Goal: Use online tool/utility: Utilize a website feature to perform a specific function

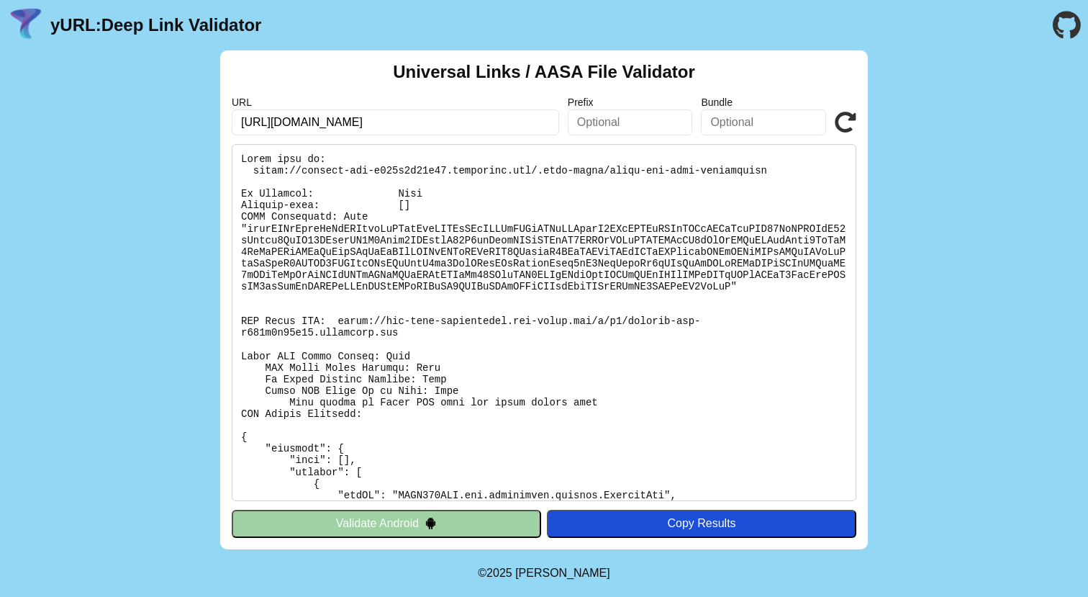
scroll to position [368, 0]
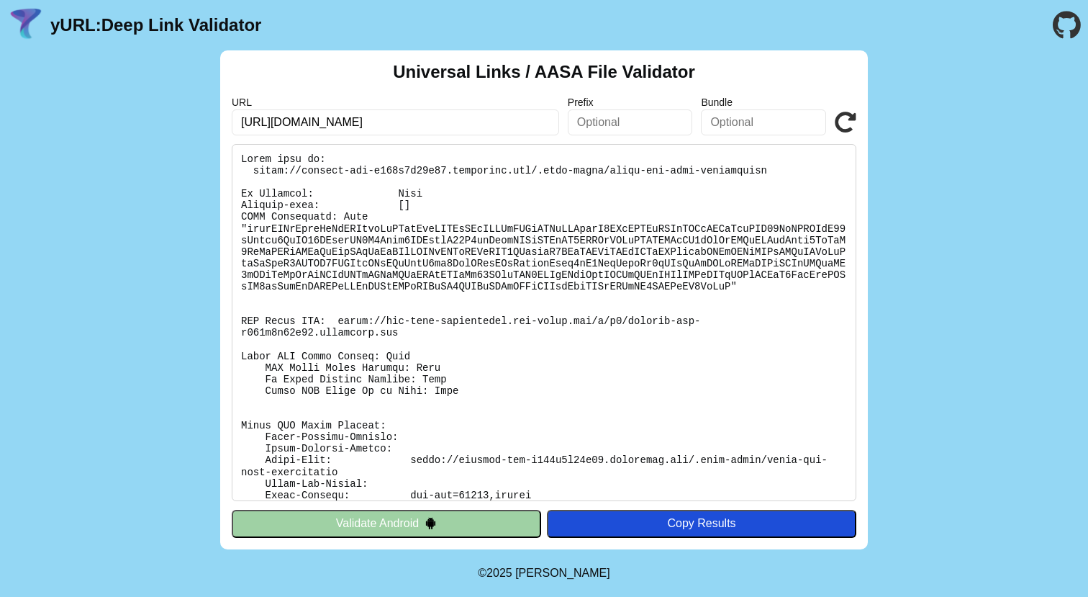
click at [748, 286] on pre at bounding box center [544, 322] width 625 height 357
click at [765, 286] on pre at bounding box center [544, 322] width 625 height 357
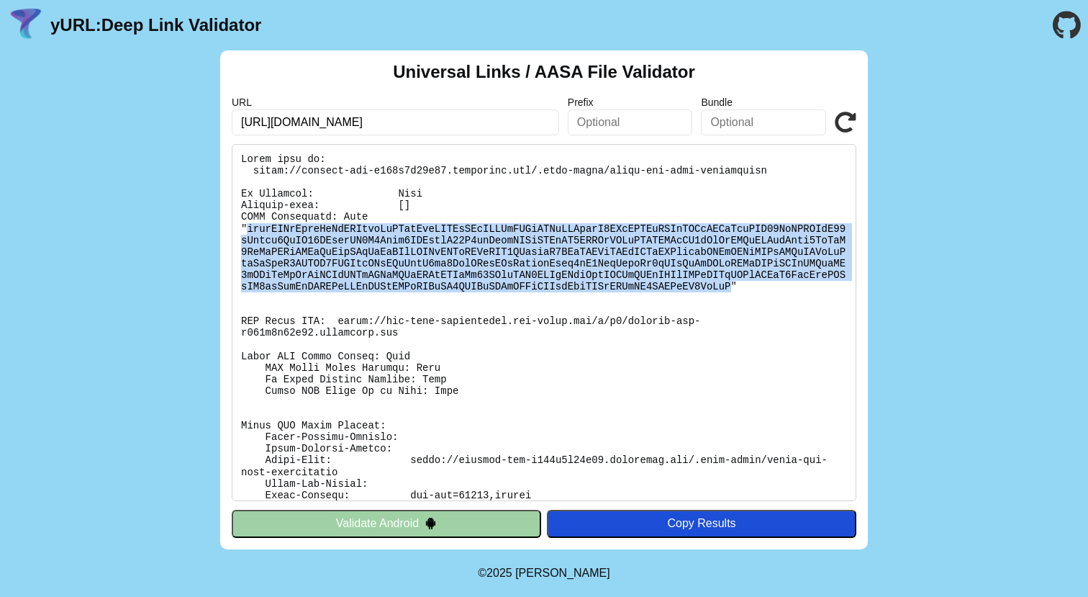
drag, startPoint x: 764, startPoint y: 285, endPoint x: 249, endPoint y: 230, distance: 517.5
click at [249, 230] on pre at bounding box center [544, 322] width 625 height 357
copy pre "ewogICAgIndlYmNyZWRlbnRpYWxzIjoKICAgIHsKICAgICAgICAiYXBwcyI6IFsKICAgICAgICAgICA…"
